Goal: Navigation & Orientation: Find specific page/section

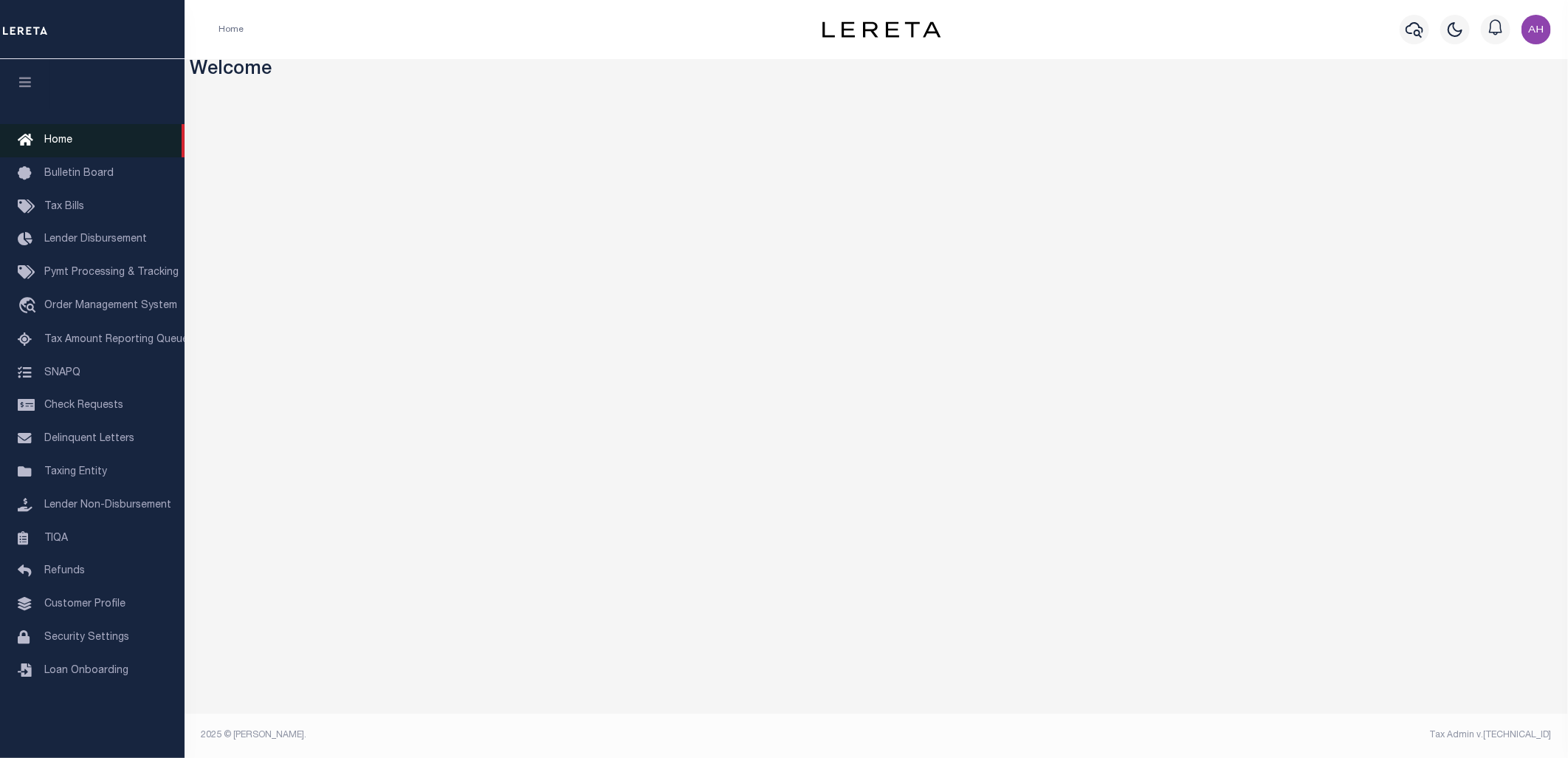
click at [67, 139] on span "Home" at bounding box center [58, 140] width 28 height 11
